Goal: Task Accomplishment & Management: Manage account settings

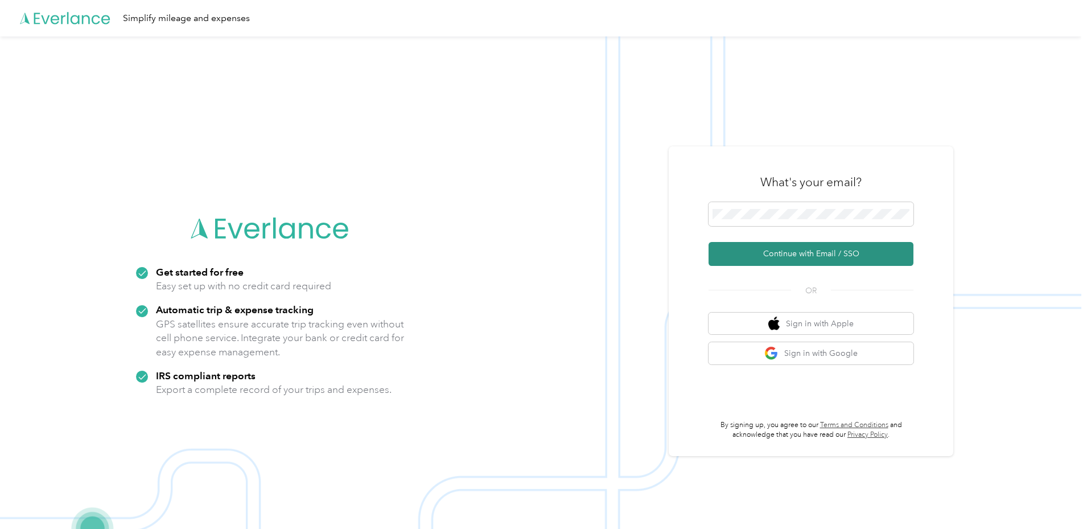
click at [745, 256] on button "Continue with Email / SSO" at bounding box center [810, 254] width 205 height 24
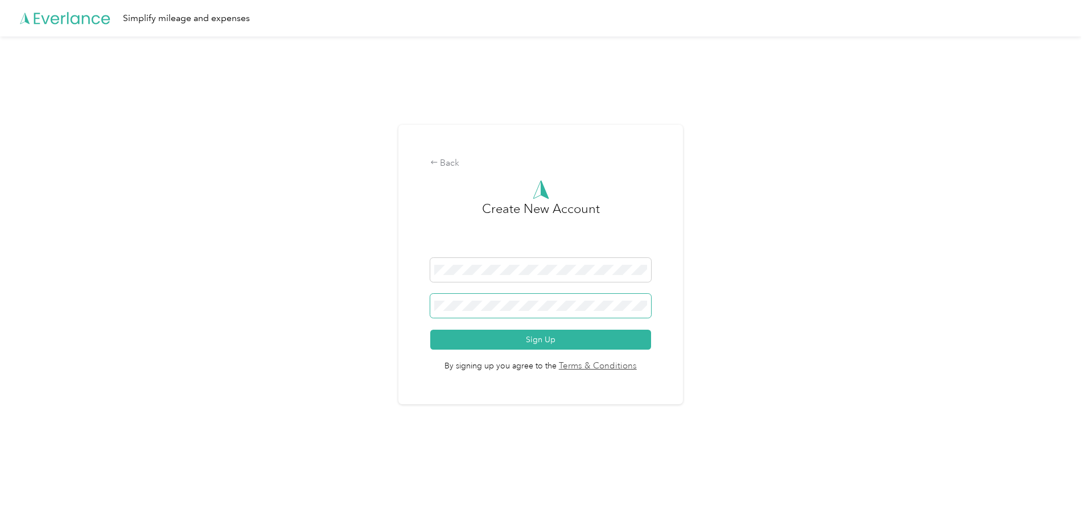
click at [430, 329] on button "Sign Up" at bounding box center [540, 339] width 221 height 20
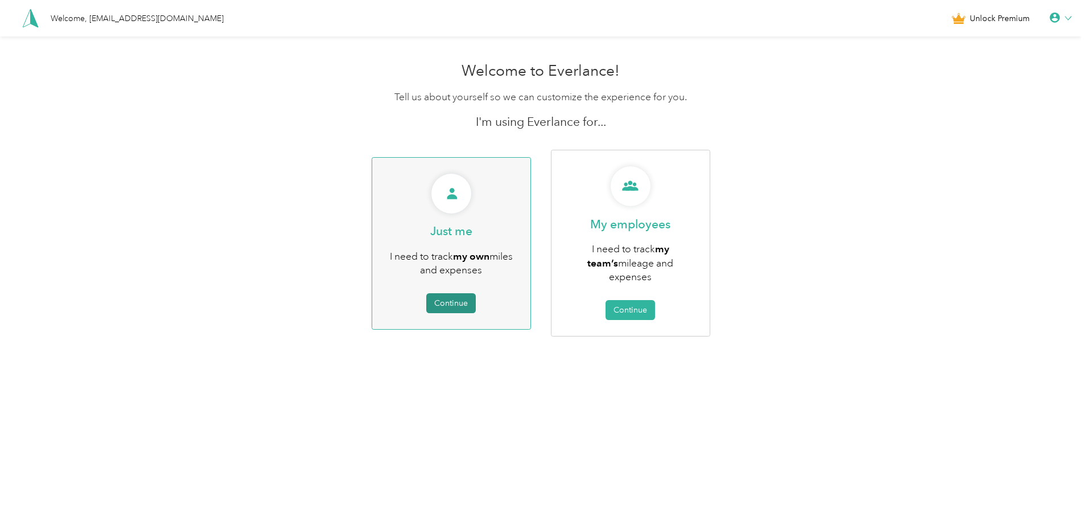
click at [461, 293] on button "Continue" at bounding box center [451, 303] width 50 height 20
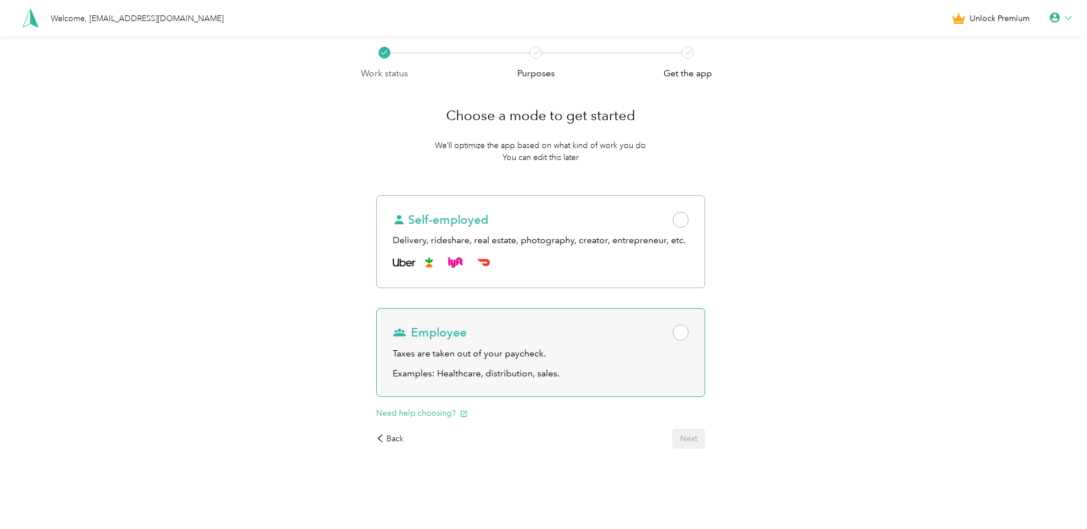
click at [597, 356] on div "Taxes are taken out of your paycheck." at bounding box center [540, 354] width 295 height 14
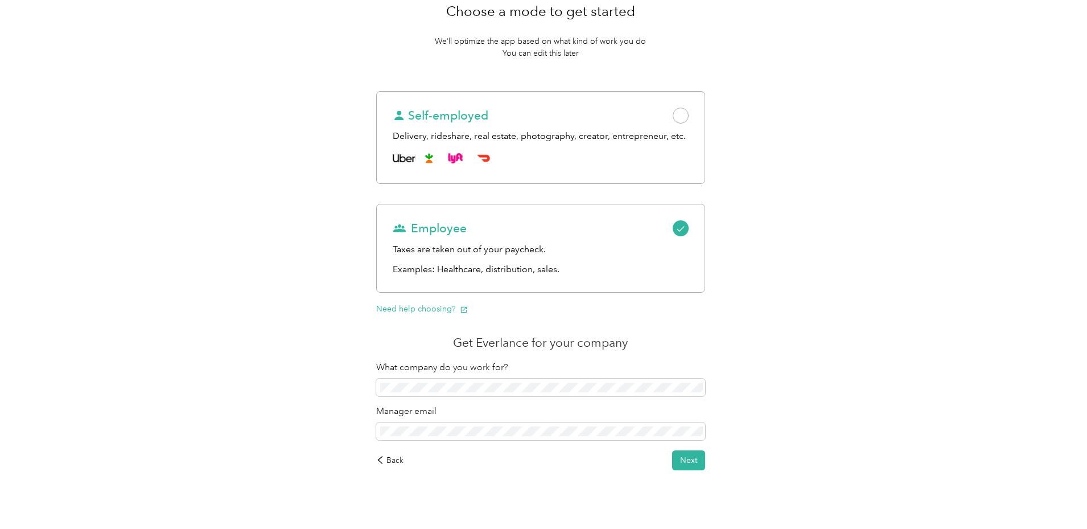
scroll to position [117, 0]
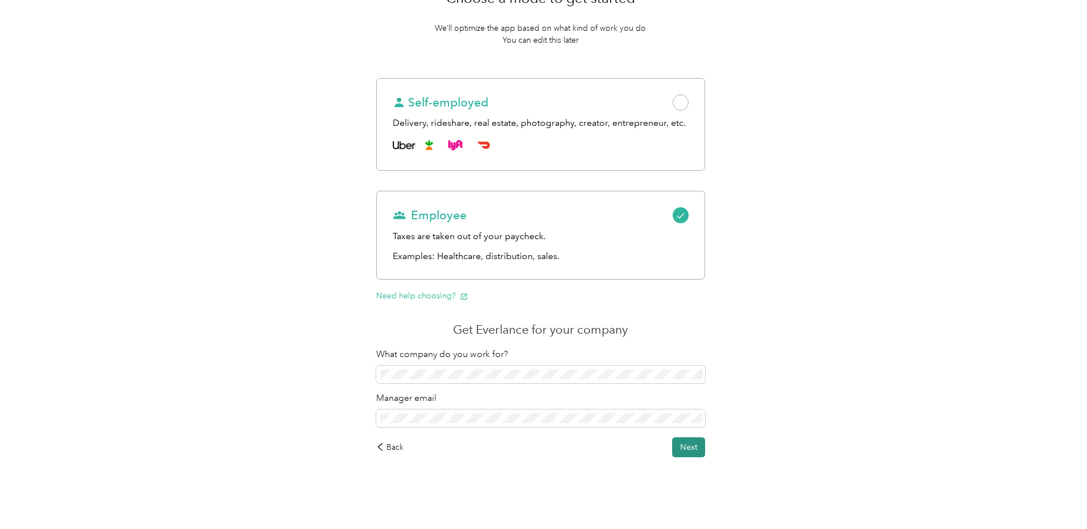
click at [689, 443] on button "Next" at bounding box center [688, 447] width 33 height 20
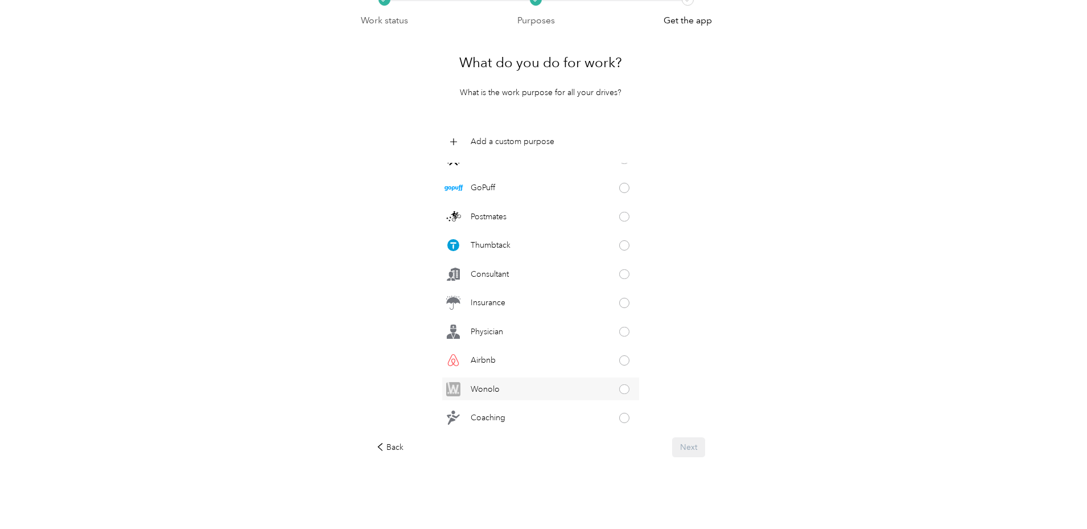
scroll to position [278, 0]
click at [531, 307] on div "Consultant" at bounding box center [540, 298] width 197 height 23
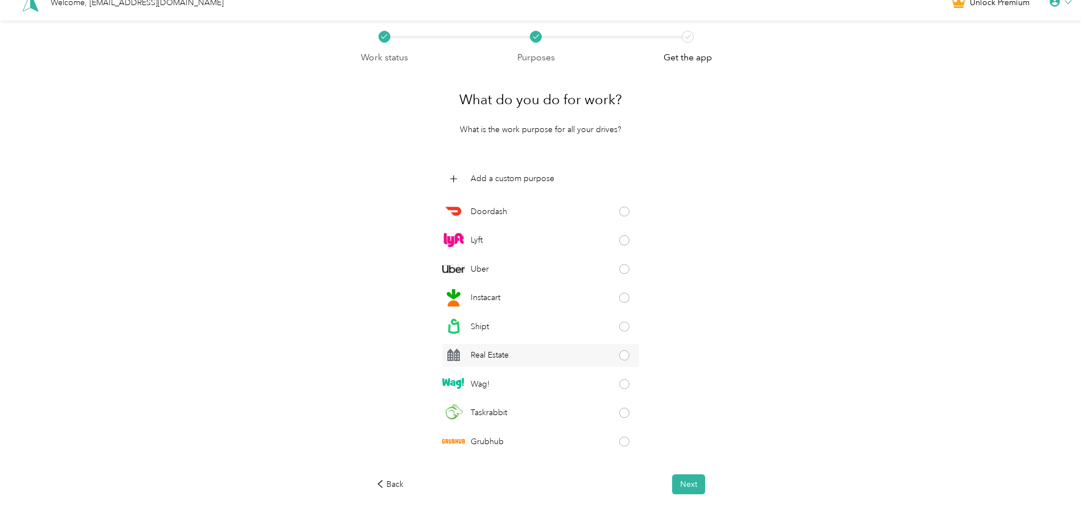
scroll to position [0, 0]
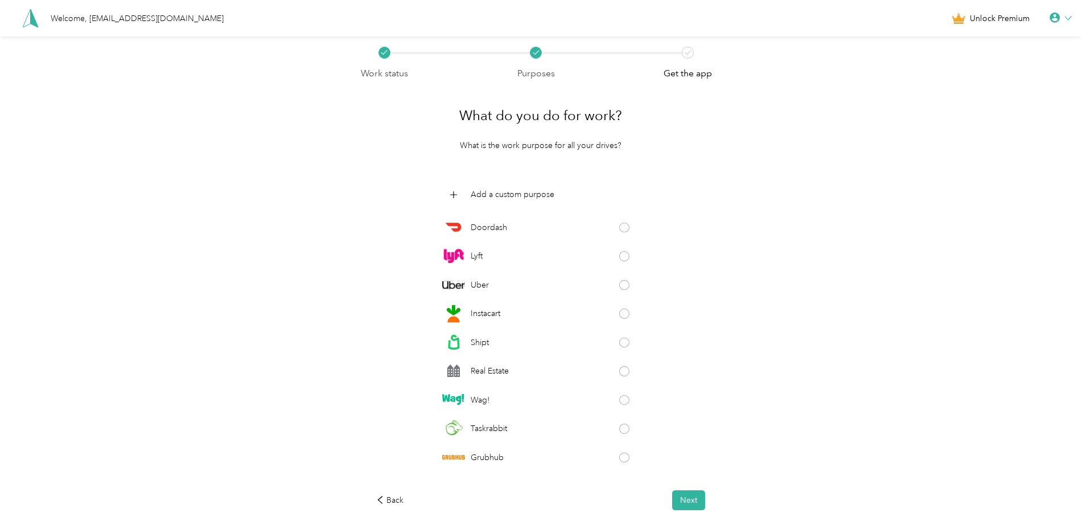
click at [695, 443] on div "What do you do for work? What is the work purpose for all your drives? Add a cu…" at bounding box center [540, 303] width 360 height 446
click at [687, 443] on button "Next" at bounding box center [688, 500] width 33 height 20
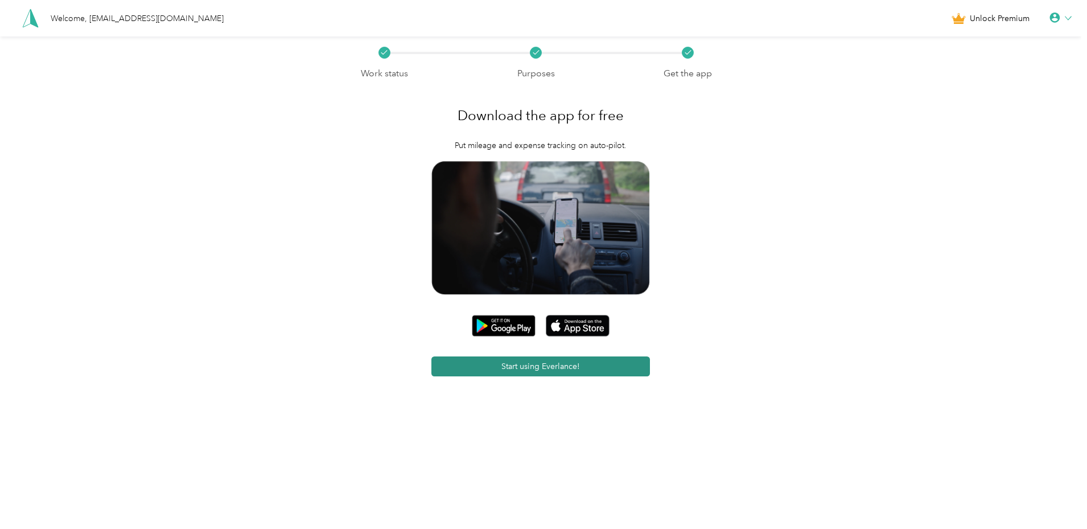
click at [590, 368] on button "Start using Everlance!" at bounding box center [540, 366] width 219 height 20
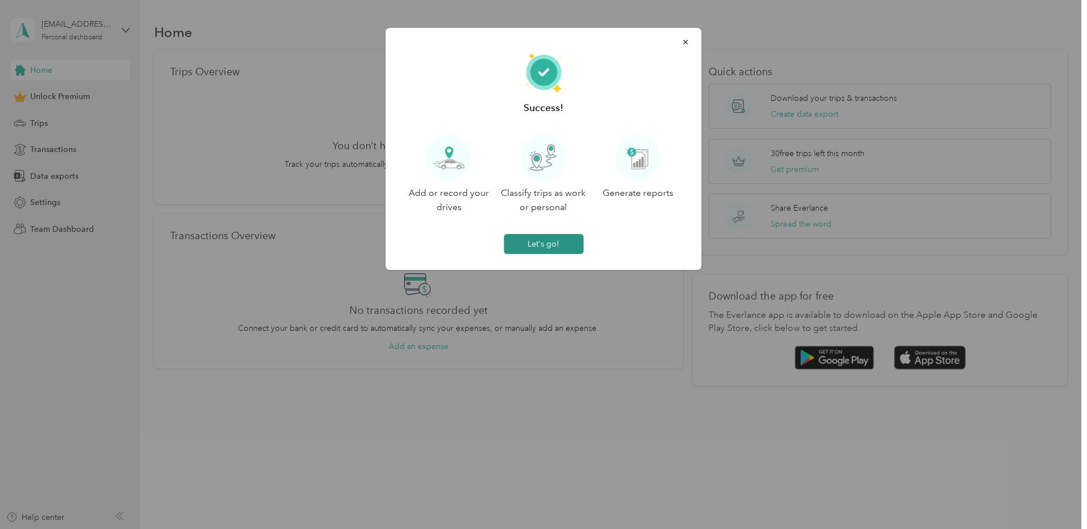
click at [559, 238] on button "Let's go!" at bounding box center [544, 244] width 80 height 20
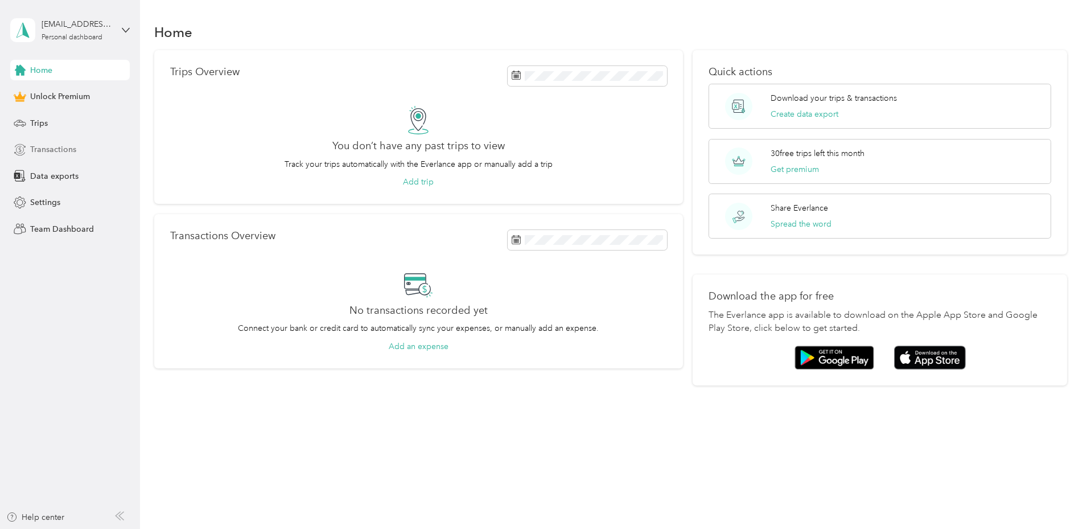
click at [58, 143] on span "Transactions" at bounding box center [53, 149] width 46 height 12
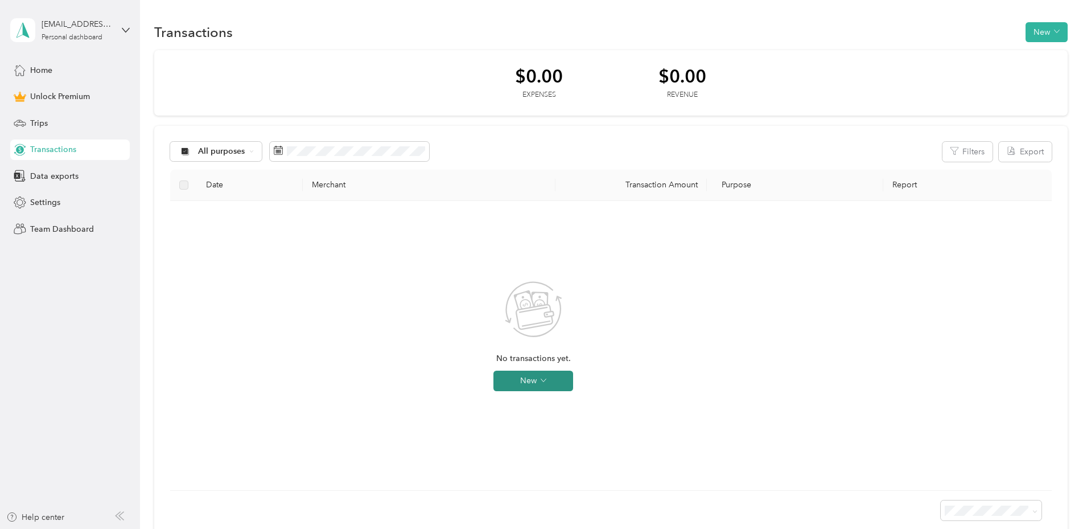
click at [573, 380] on button "New" at bounding box center [533, 380] width 80 height 20
click at [613, 399] on span "Expense" at bounding box center [625, 403] width 31 height 12
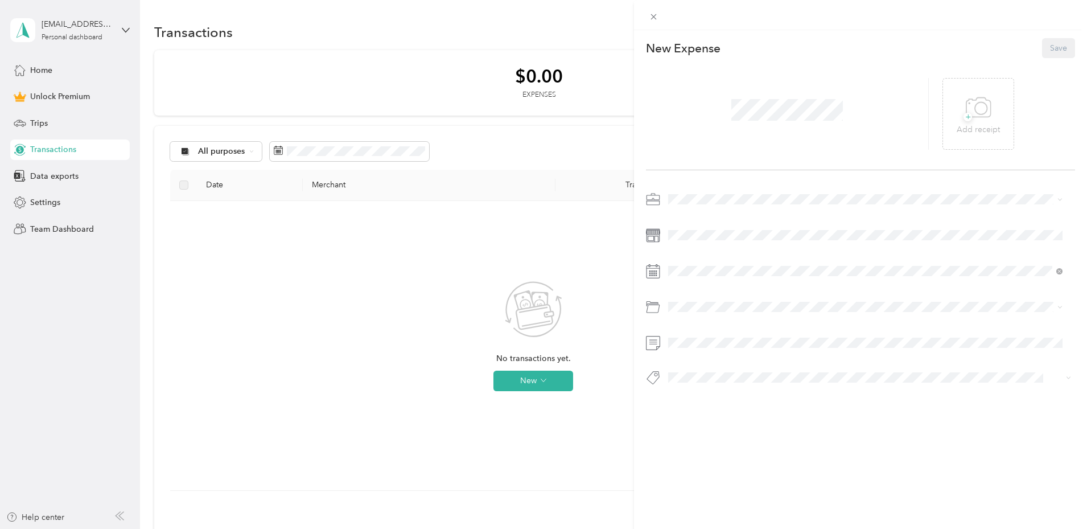
click at [745, 121] on span at bounding box center [786, 110] width 119 height 30
click at [745, 113] on span "+" at bounding box center [967, 117] width 9 height 9
click at [691, 213] on div "Work" at bounding box center [865, 219] width 386 height 12
click at [745, 443] on div "This expense cannot be edited because it is either under review, approved, or p…" at bounding box center [860, 294] width 453 height 529
click at [745, 50] on button "Save" at bounding box center [1058, 48] width 33 height 20
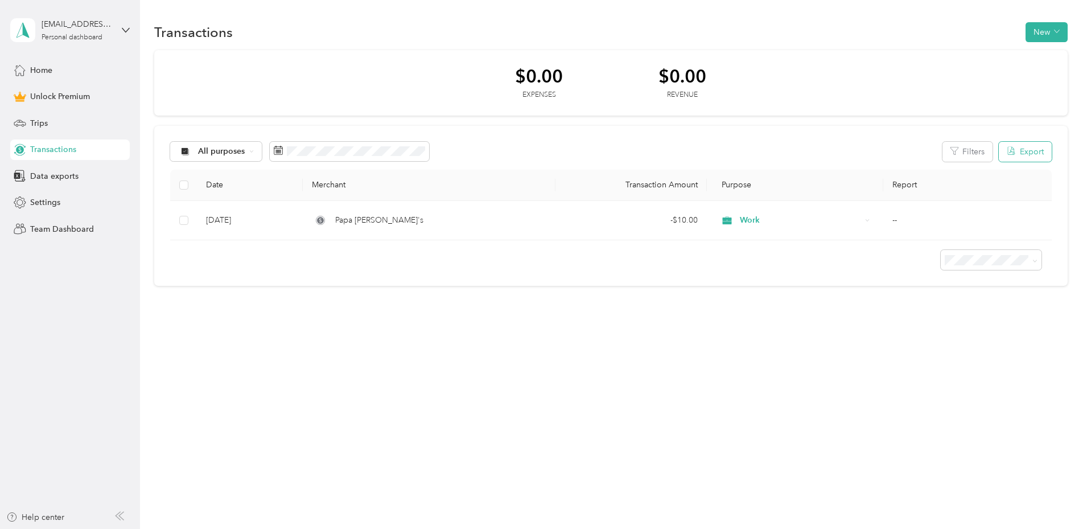
click at [745, 149] on button "Export" at bounding box center [1025, 152] width 53 height 20
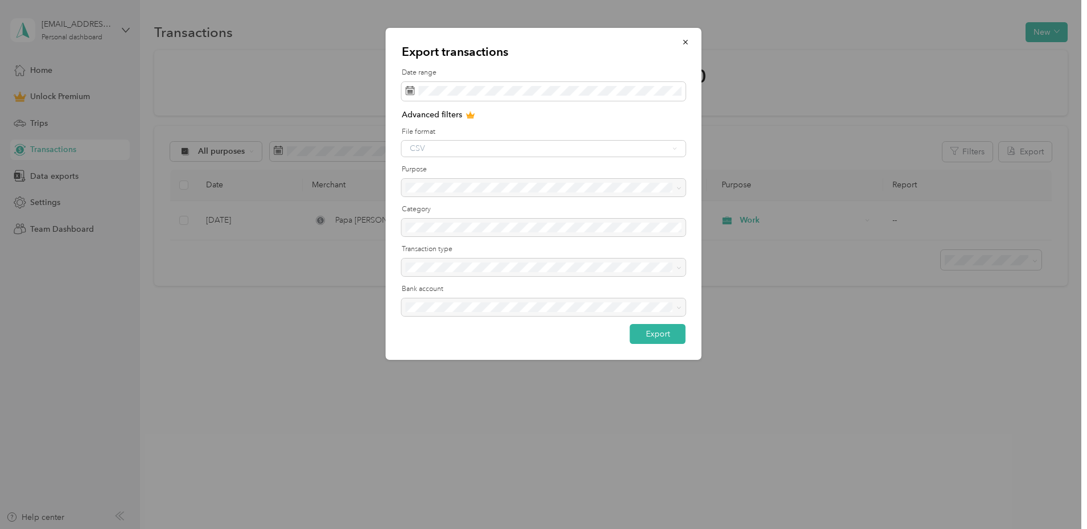
click at [434, 151] on div "CSV" at bounding box center [544, 149] width 284 height 16
click at [620, 150] on div "CSV" at bounding box center [544, 149] width 284 height 16
click at [661, 146] on div "CSV" at bounding box center [544, 149] width 284 height 16
click at [535, 96] on span at bounding box center [544, 91] width 284 height 19
click at [499, 128] on label "File format" at bounding box center [544, 132] width 284 height 10
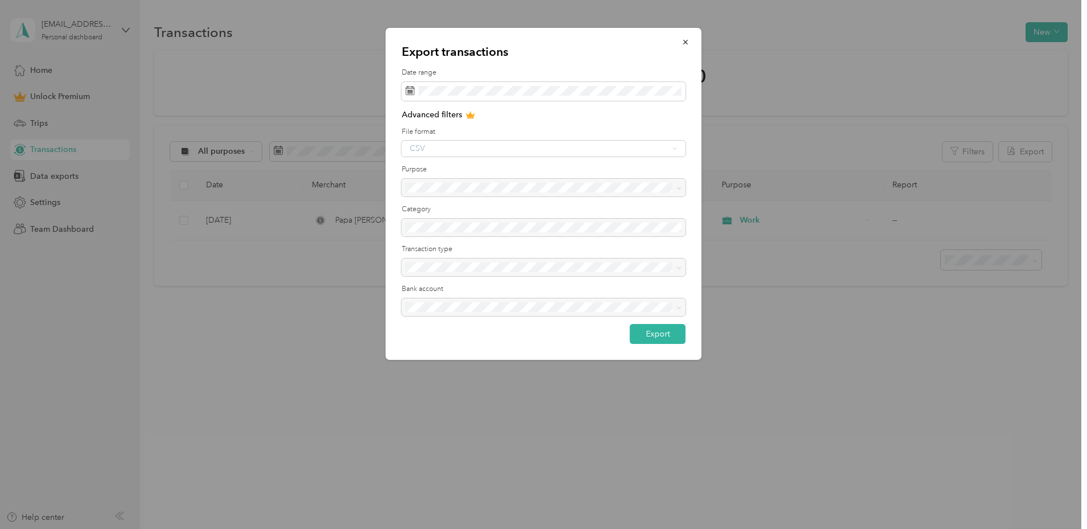
click at [463, 153] on div "CSV" at bounding box center [544, 149] width 284 height 16
click at [464, 151] on div "CSV" at bounding box center [544, 149] width 284 height 16
click at [683, 40] on icon "button" at bounding box center [686, 42] width 8 height 8
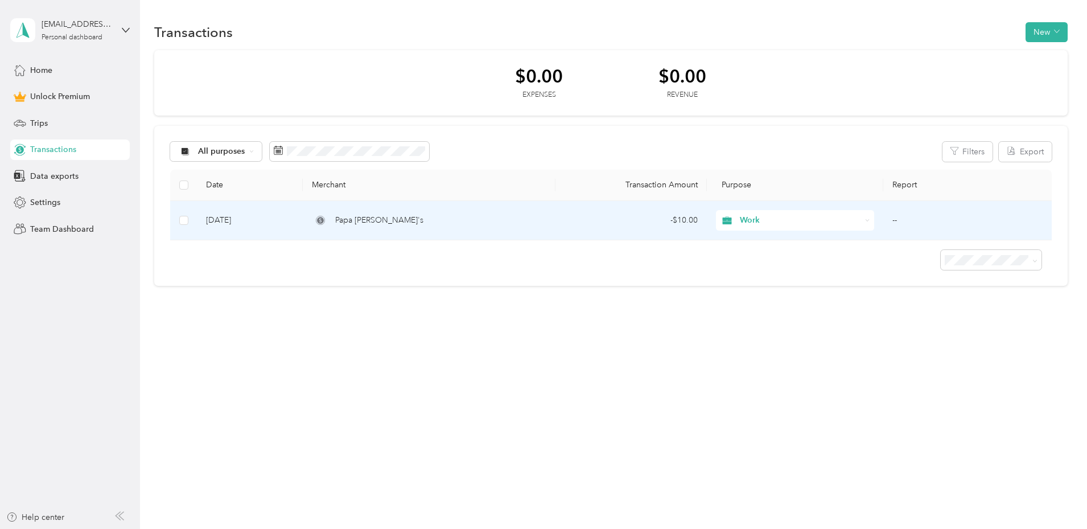
click at [745, 222] on td "--" at bounding box center [967, 220] width 168 height 39
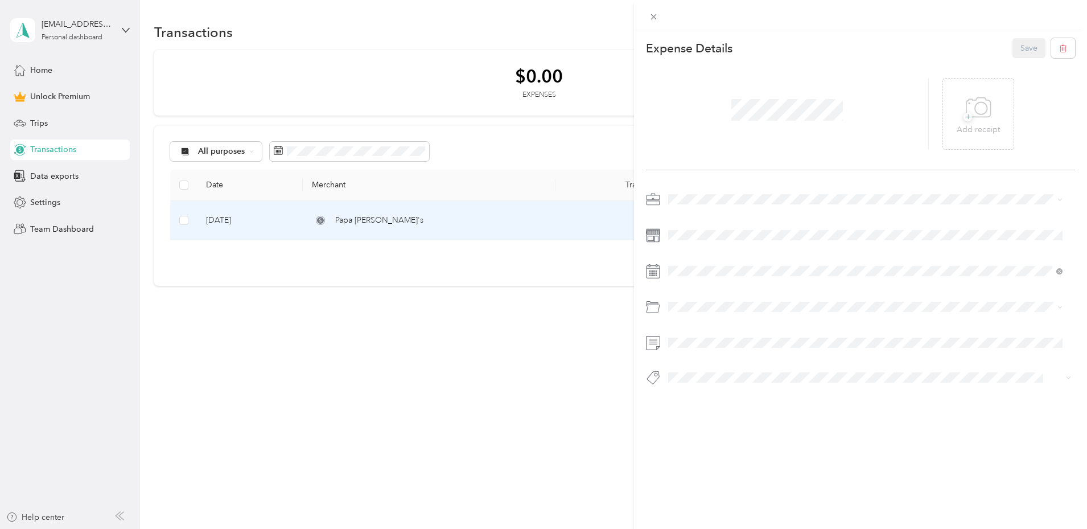
click at [402, 404] on div "This expense cannot be edited because it is either under review, approved, or p…" at bounding box center [543, 264] width 1087 height 529
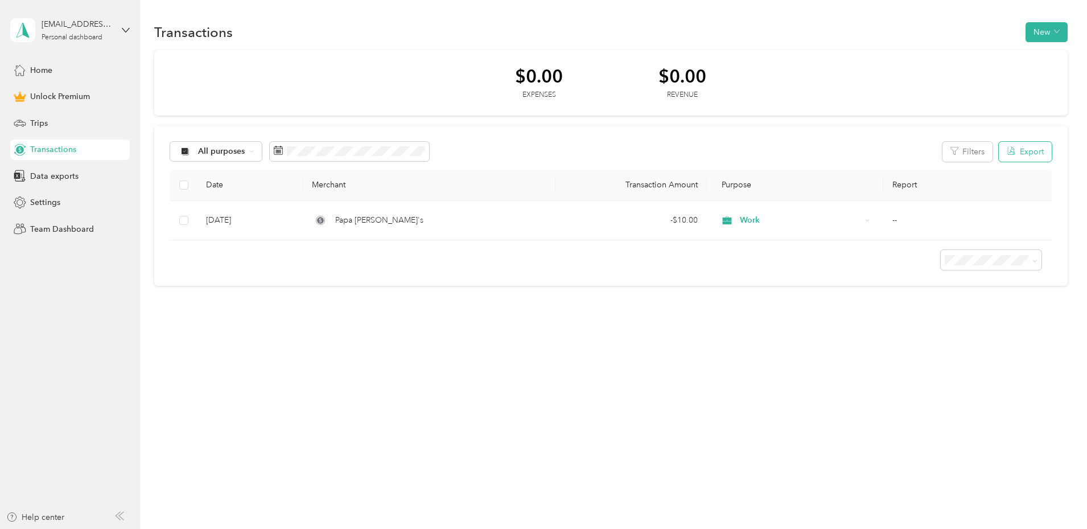
click at [745, 153] on button "Export" at bounding box center [1025, 152] width 53 height 20
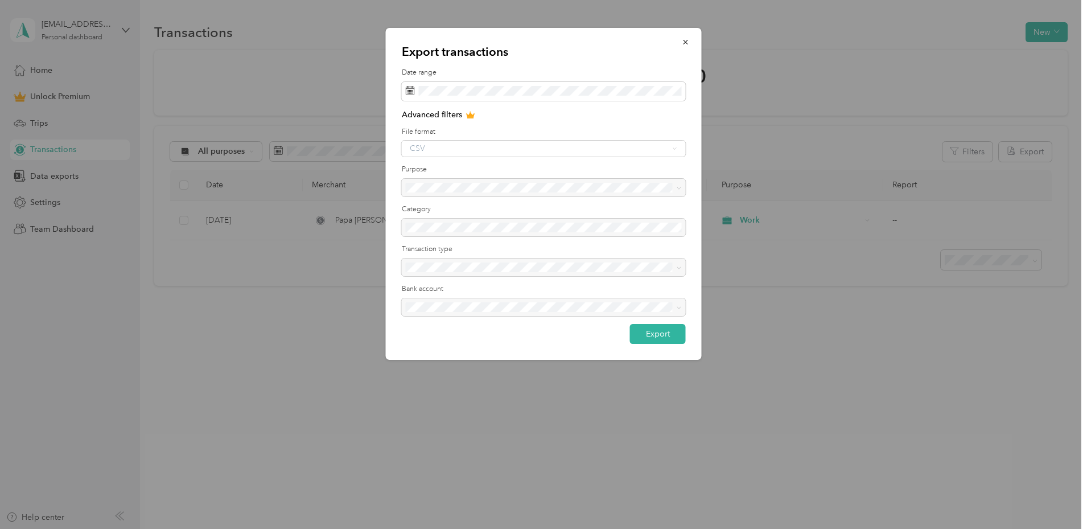
click at [434, 185] on div at bounding box center [544, 188] width 284 height 18
click at [467, 191] on div at bounding box center [544, 188] width 284 height 18
click at [467, 189] on div at bounding box center [544, 188] width 284 height 18
click at [487, 229] on div at bounding box center [544, 228] width 284 height 18
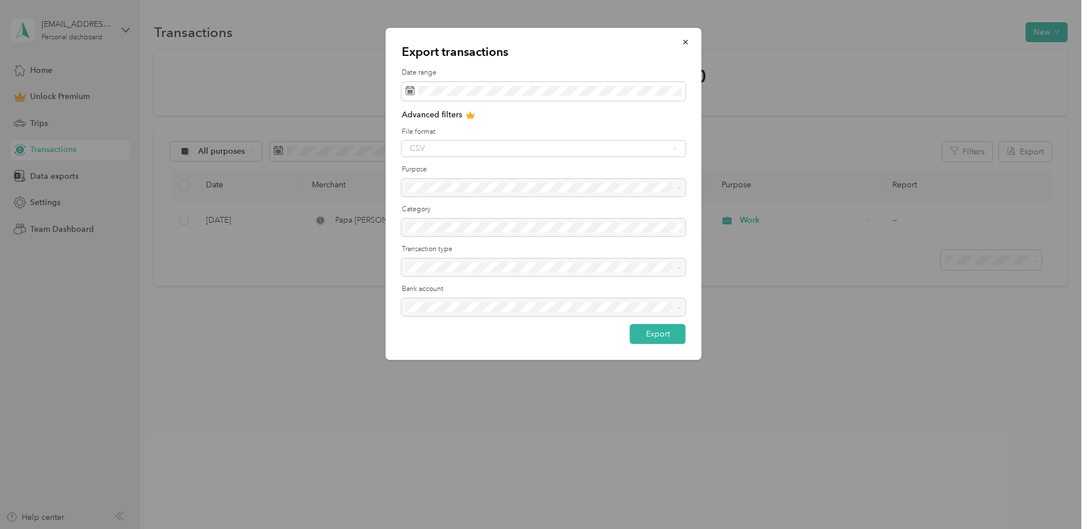
click at [492, 271] on div at bounding box center [544, 267] width 284 height 18
click at [492, 269] on div at bounding box center [544, 267] width 284 height 18
click at [493, 267] on div at bounding box center [544, 267] width 284 height 18
click at [493, 266] on div at bounding box center [544, 267] width 284 height 18
click at [570, 304] on div at bounding box center [544, 307] width 284 height 18
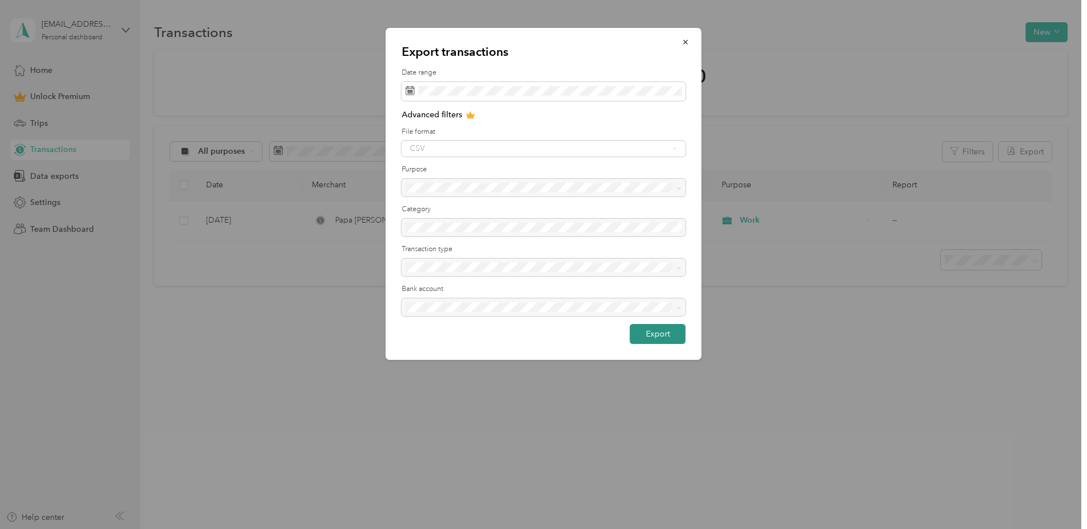
click at [648, 325] on button "Export" at bounding box center [658, 334] width 56 height 20
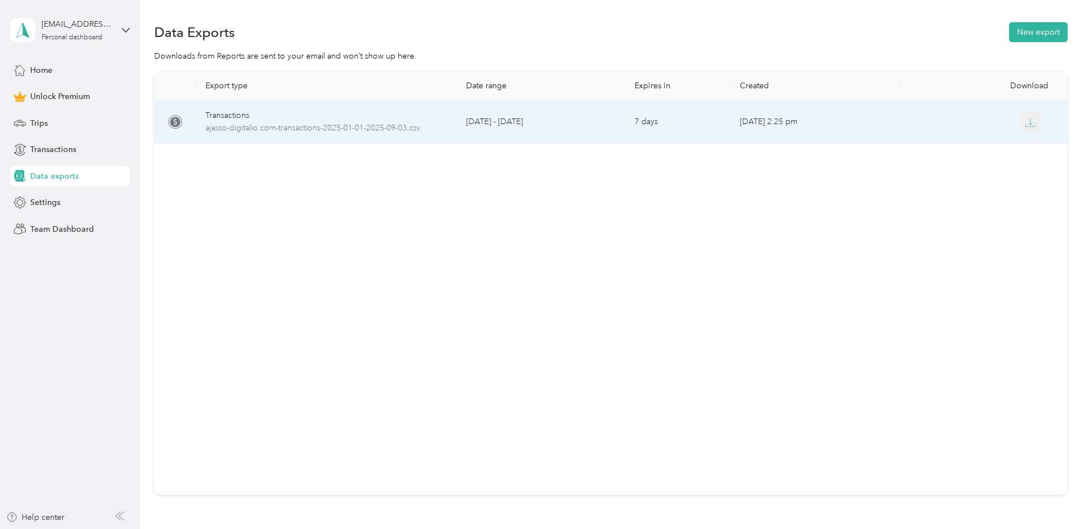
click at [745, 123] on icon "button" at bounding box center [1030, 122] width 10 height 10
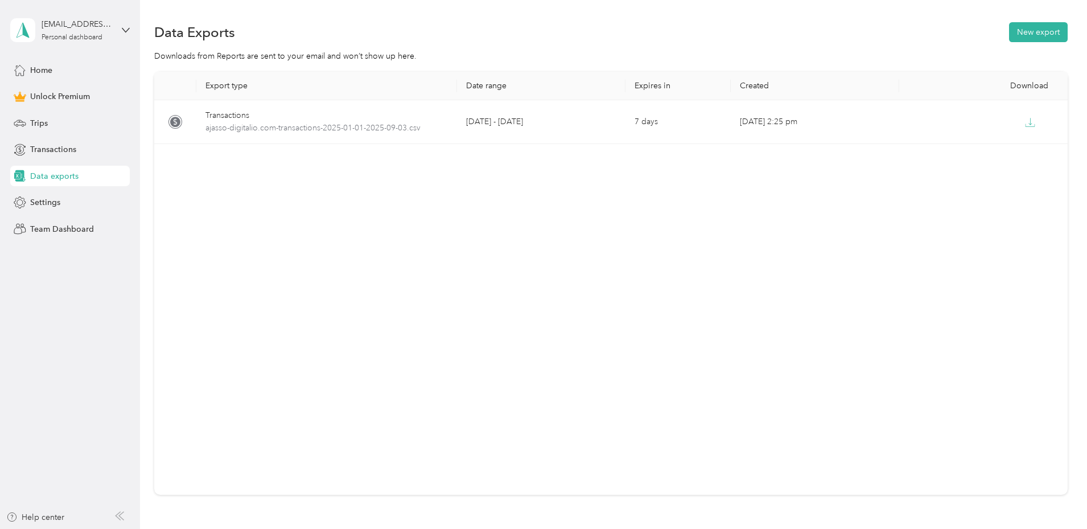
drag, startPoint x: 392, startPoint y: 120, endPoint x: 295, endPoint y: 222, distance: 140.1
click at [295, 222] on div "Export type Date range Expires in Created Download Transactions ajasso-digitali…" at bounding box center [610, 283] width 913 height 423
click at [76, 100] on span "Unlock Premium" at bounding box center [60, 96] width 60 height 12
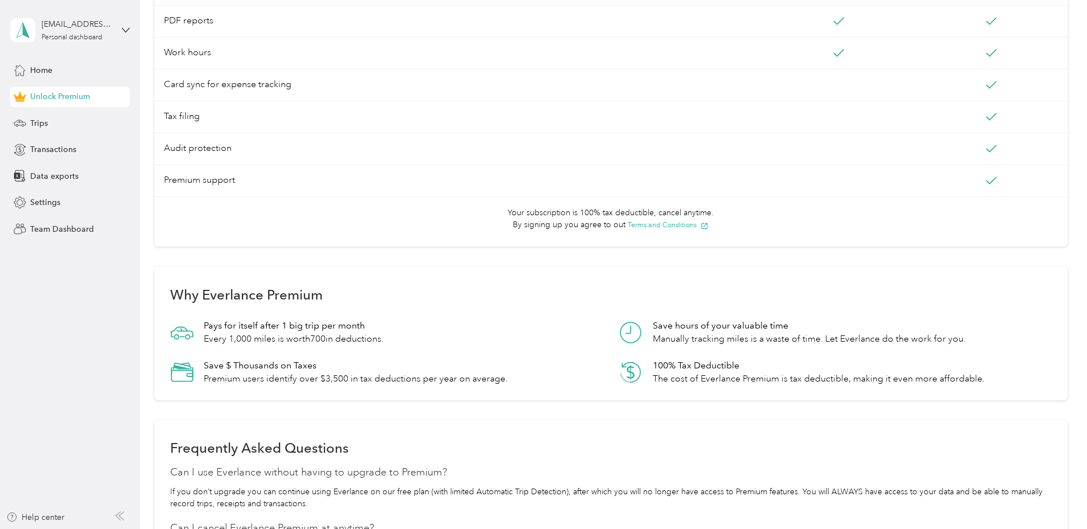
scroll to position [455, 0]
click at [48, 148] on span "Transactions" at bounding box center [53, 149] width 46 height 12
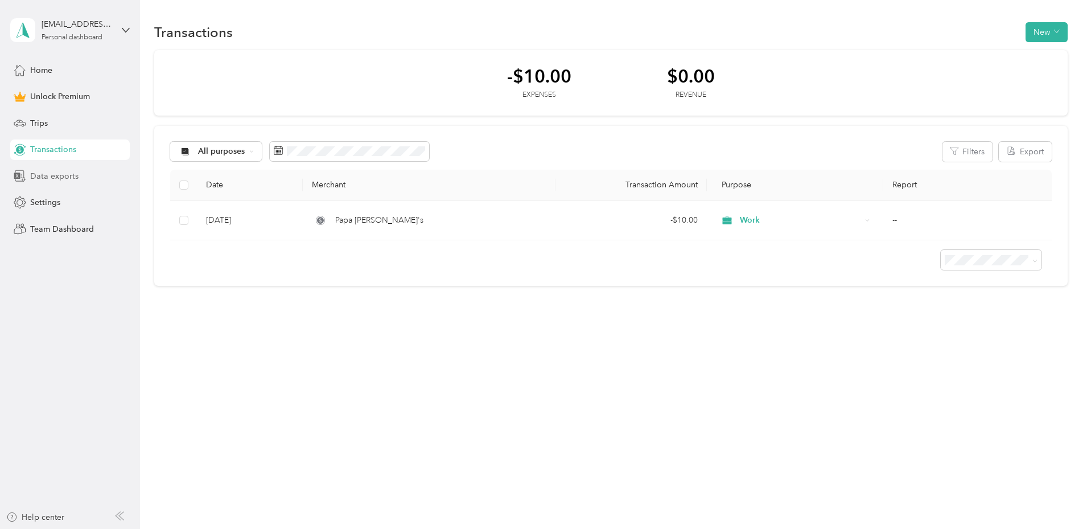
click at [45, 175] on span "Data exports" at bounding box center [54, 176] width 48 height 12
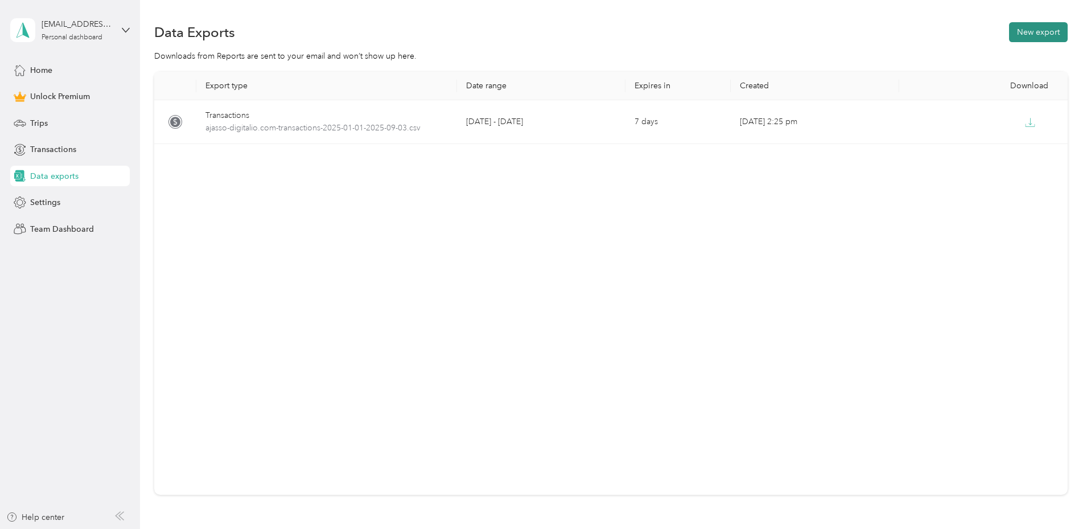
click at [745, 34] on button "New export" at bounding box center [1038, 32] width 59 height 20
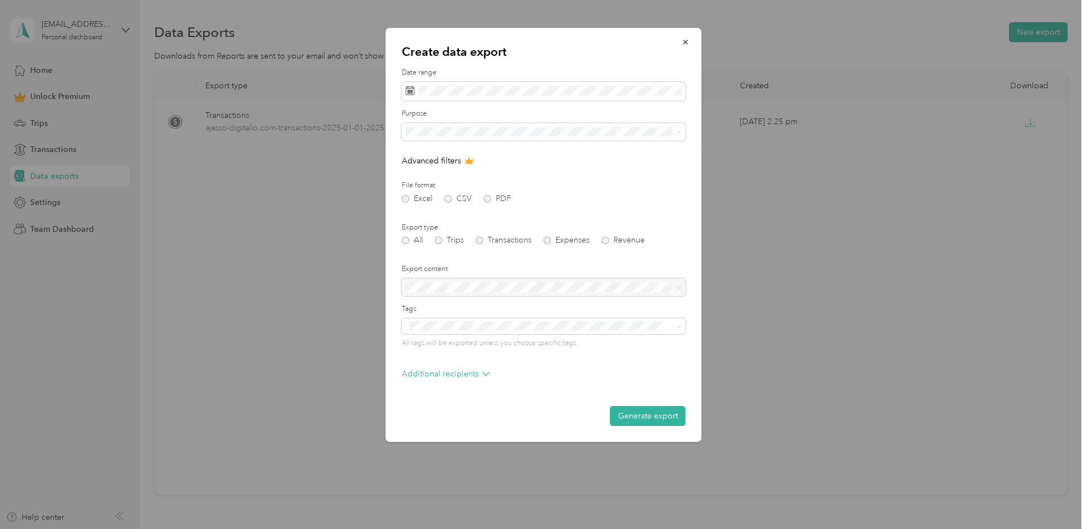
click at [436, 164] on li "Work" at bounding box center [544, 172] width 284 height 20
click at [491, 197] on div "Excel CSV PDF" at bounding box center [544, 199] width 284 height 8
click at [485, 200] on div "Excel CSV PDF" at bounding box center [544, 199] width 284 height 8
click at [486, 199] on div "Excel CSV PDF" at bounding box center [544, 199] width 284 height 8
click at [487, 197] on div "Excel CSV PDF" at bounding box center [544, 199] width 284 height 8
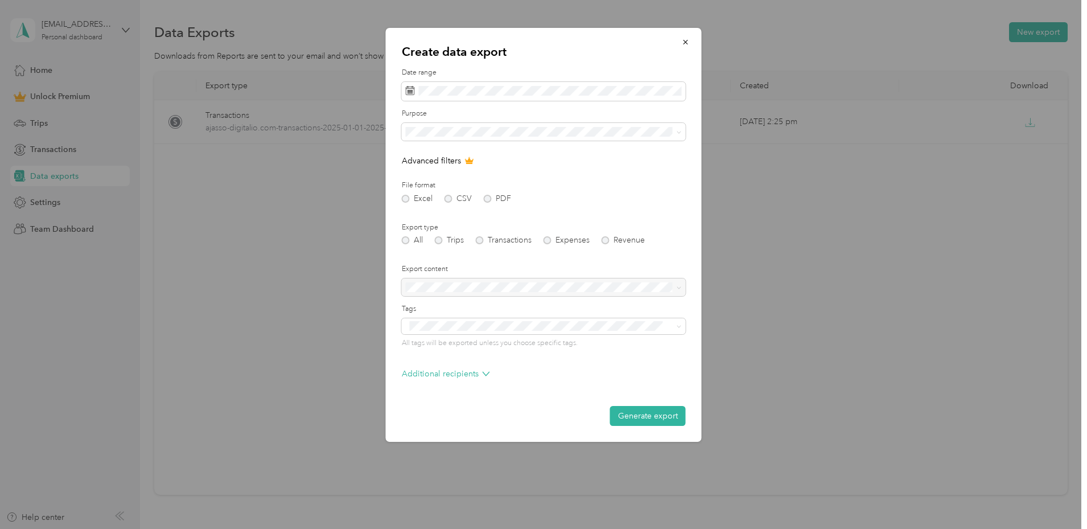
click at [463, 293] on div at bounding box center [544, 287] width 284 height 18
click at [463, 284] on div at bounding box center [544, 287] width 284 height 18
click at [539, 282] on div at bounding box center [544, 287] width 284 height 18
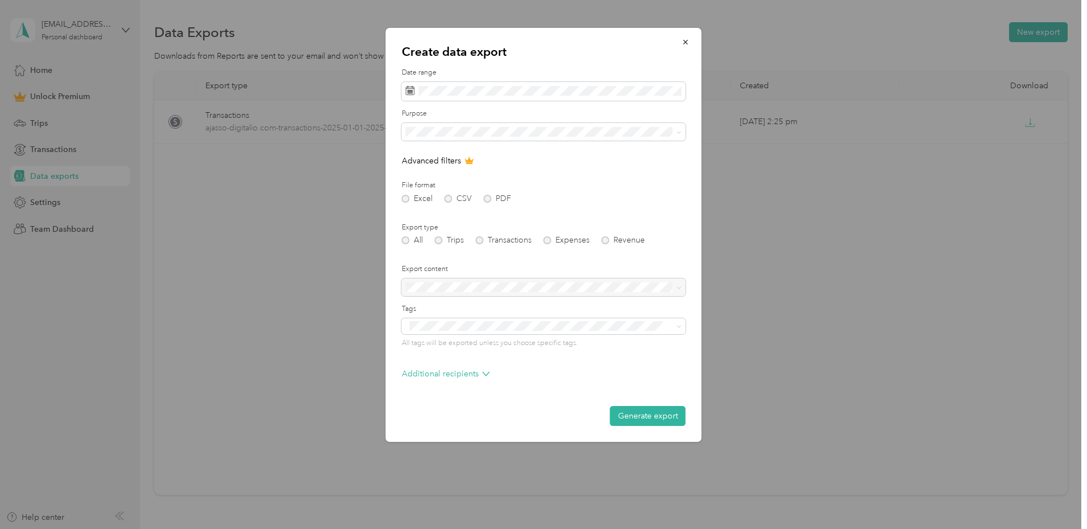
click at [539, 282] on div at bounding box center [544, 287] width 284 height 18
click at [463, 376] on p "Additional recipients" at bounding box center [446, 374] width 88 height 12
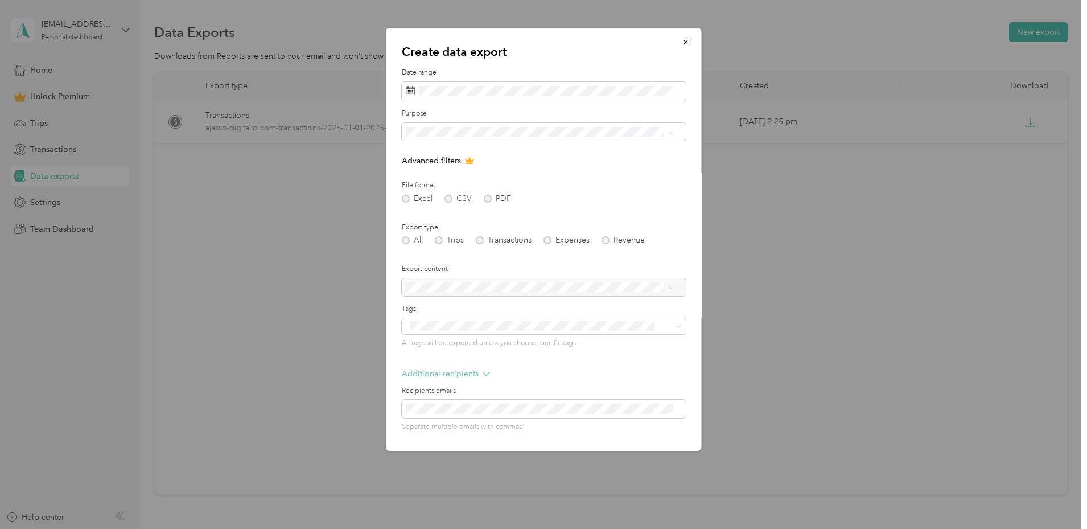
click at [463, 374] on p "Additional recipients" at bounding box center [446, 374] width 88 height 12
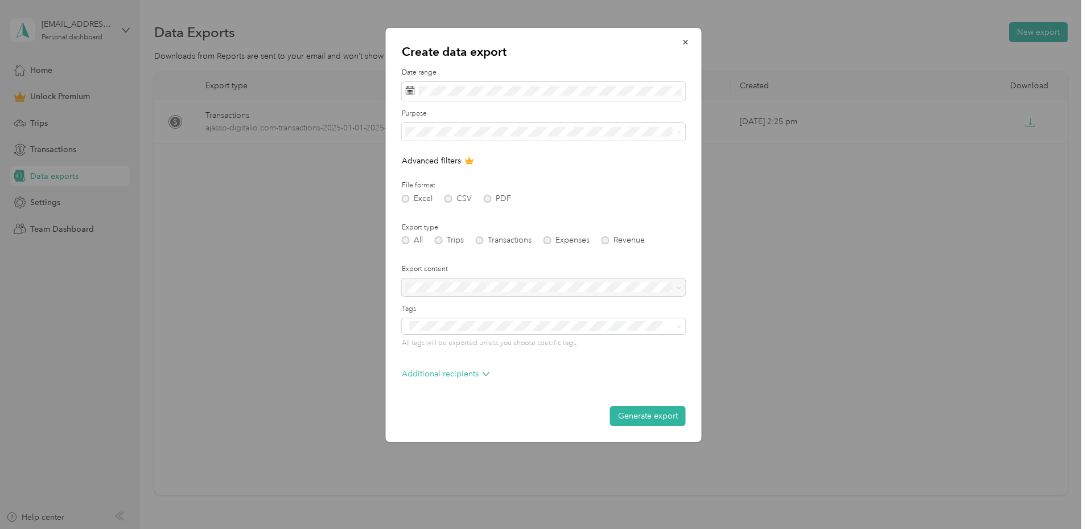
click at [524, 286] on div at bounding box center [544, 287] width 284 height 18
click at [503, 282] on div at bounding box center [544, 287] width 284 height 18
click at [608, 241] on div "All Trips Transactions Expenses Revenue" at bounding box center [544, 240] width 284 height 8
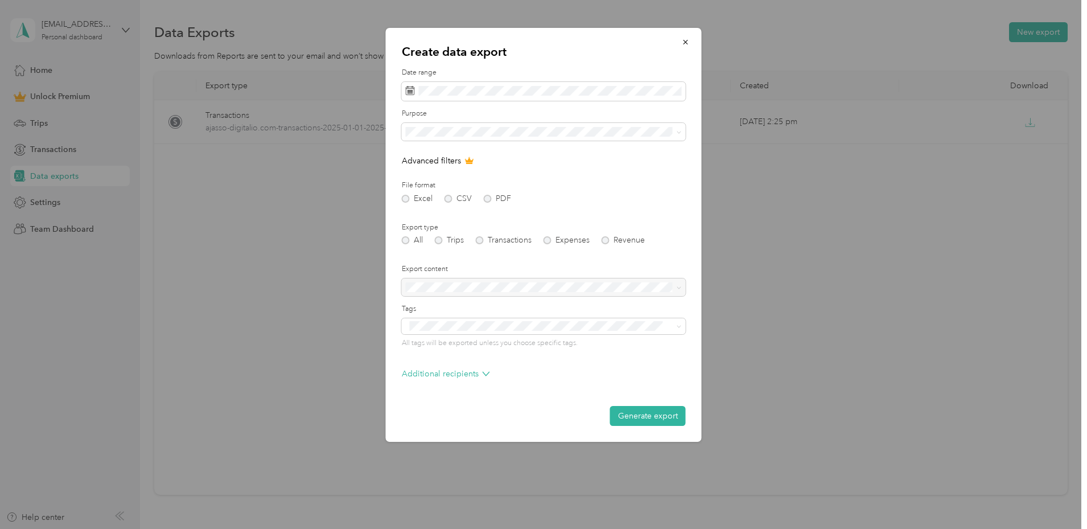
click at [607, 242] on div "All Trips Transactions Expenses Revenue" at bounding box center [544, 240] width 284 height 8
click at [427, 286] on div at bounding box center [544, 287] width 284 height 18
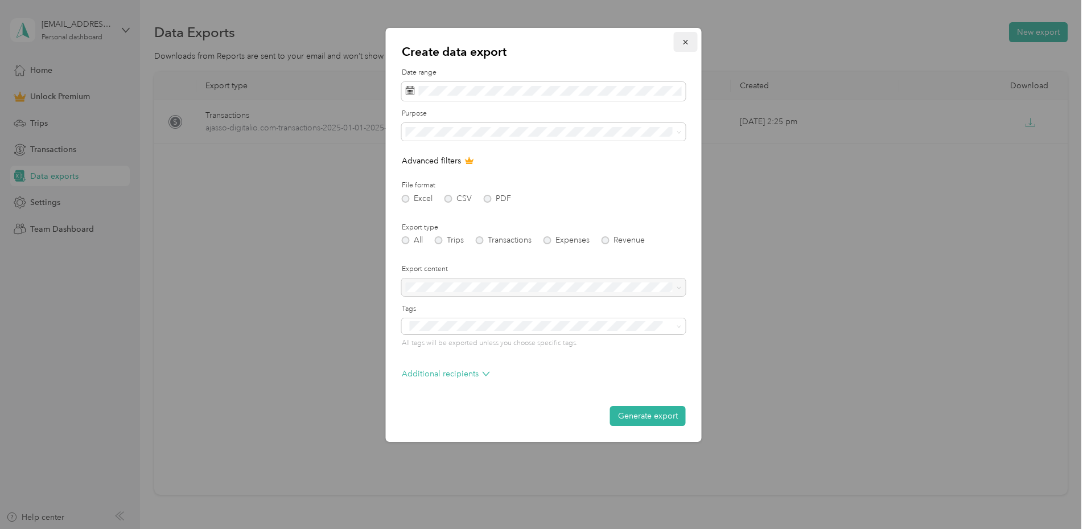
click at [682, 38] on icon "button" at bounding box center [686, 42] width 8 height 8
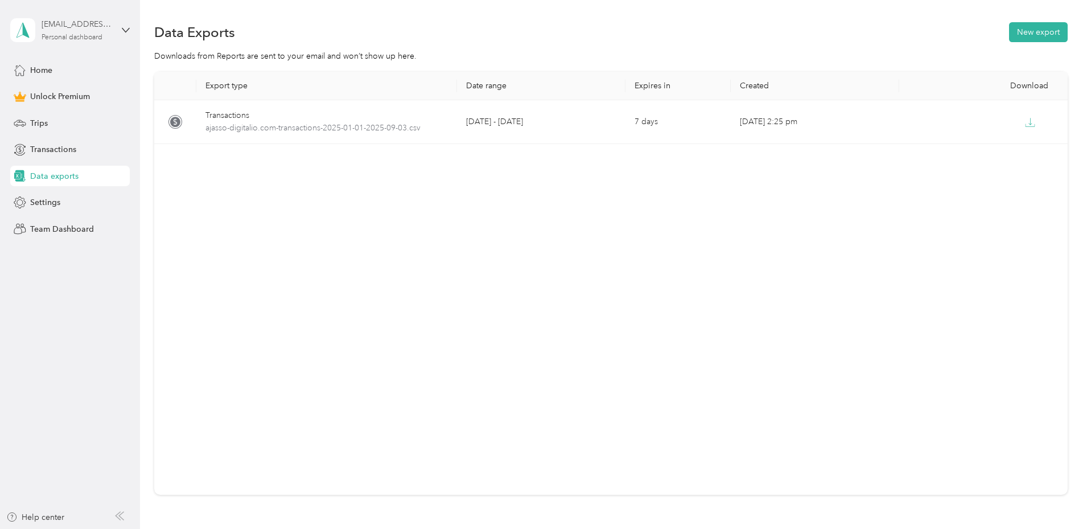
click at [69, 26] on div "[EMAIL_ADDRESS][DOMAIN_NAME]" at bounding box center [77, 24] width 71 height 12
click at [53, 92] on div "Log out" at bounding box center [42, 87] width 44 height 12
